Goal: Information Seeking & Learning: Learn about a topic

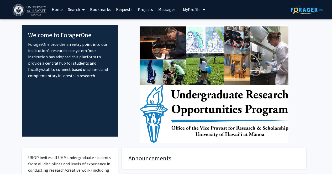
click at [143, 9] on link "Projects" at bounding box center [145, 9] width 20 height 18
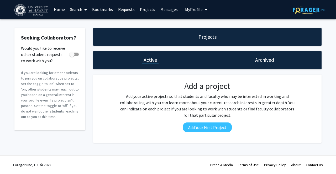
click at [74, 9] on link "Search" at bounding box center [78, 9] width 22 height 18
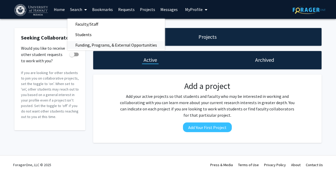
click at [108, 46] on span "Funding, Programs, & External Opportunities" at bounding box center [115, 45] width 97 height 10
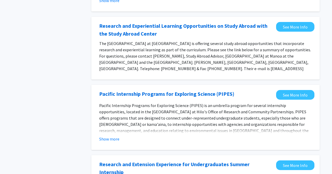
scroll to position [131, 0]
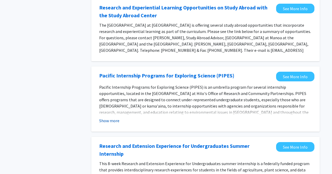
click at [112, 118] on button "Show more" at bounding box center [109, 121] width 20 height 6
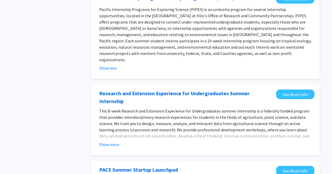
scroll to position [210, 0]
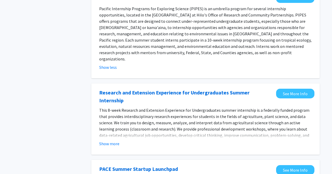
click at [107, 121] on fg-read-more "This 8-week Research and Extension Experience for Undergraduates summer interns…" at bounding box center [205, 127] width 212 height 40
click at [103, 129] on fg-opportunity "Research and Extension Experience for Undergraduates Summer Internship See More…" at bounding box center [205, 119] width 218 height 61
click at [103, 141] on button "Show more" at bounding box center [109, 144] width 20 height 6
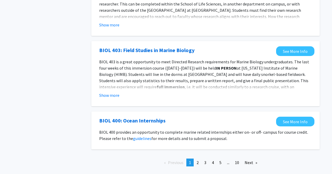
scroll to position [600, 0]
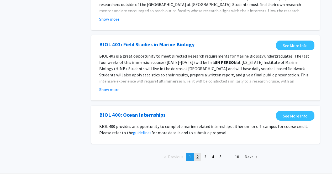
click at [198, 153] on link "page 2" at bounding box center [197, 157] width 7 height 8
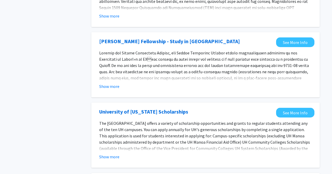
scroll to position [367, 0]
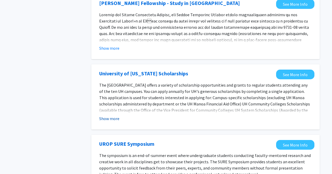
click at [105, 116] on button "Show more" at bounding box center [109, 119] width 20 height 6
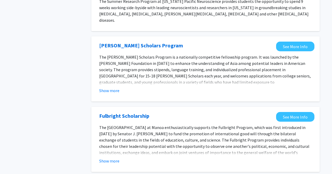
scroll to position [603, 0]
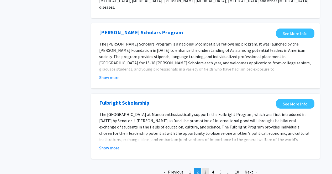
click at [204, 170] on span "3" at bounding box center [205, 172] width 2 height 5
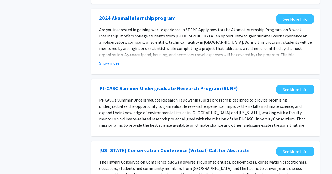
scroll to position [262, 0]
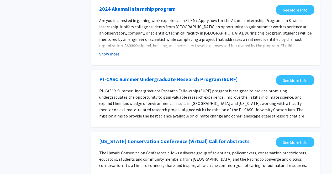
click at [116, 57] on button "Show more" at bounding box center [109, 54] width 20 height 6
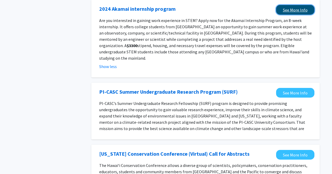
click at [289, 11] on link "See More Info" at bounding box center [295, 10] width 38 height 10
